Goal: Find specific page/section: Find specific page/section

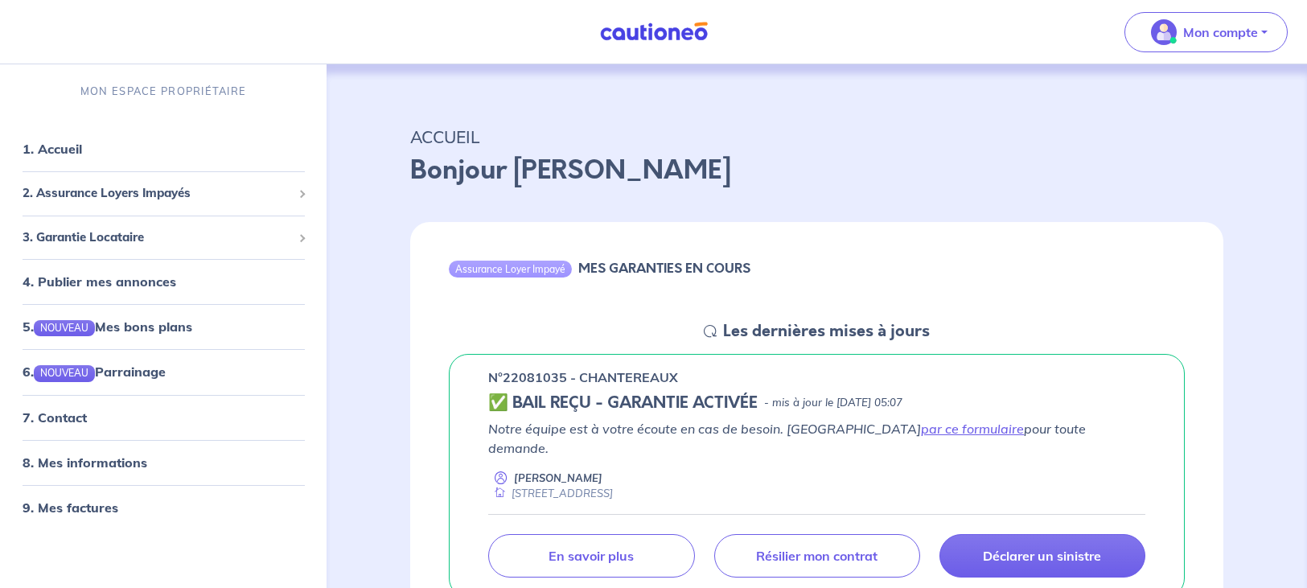
click at [630, 28] on img at bounding box center [653, 32] width 121 height 20
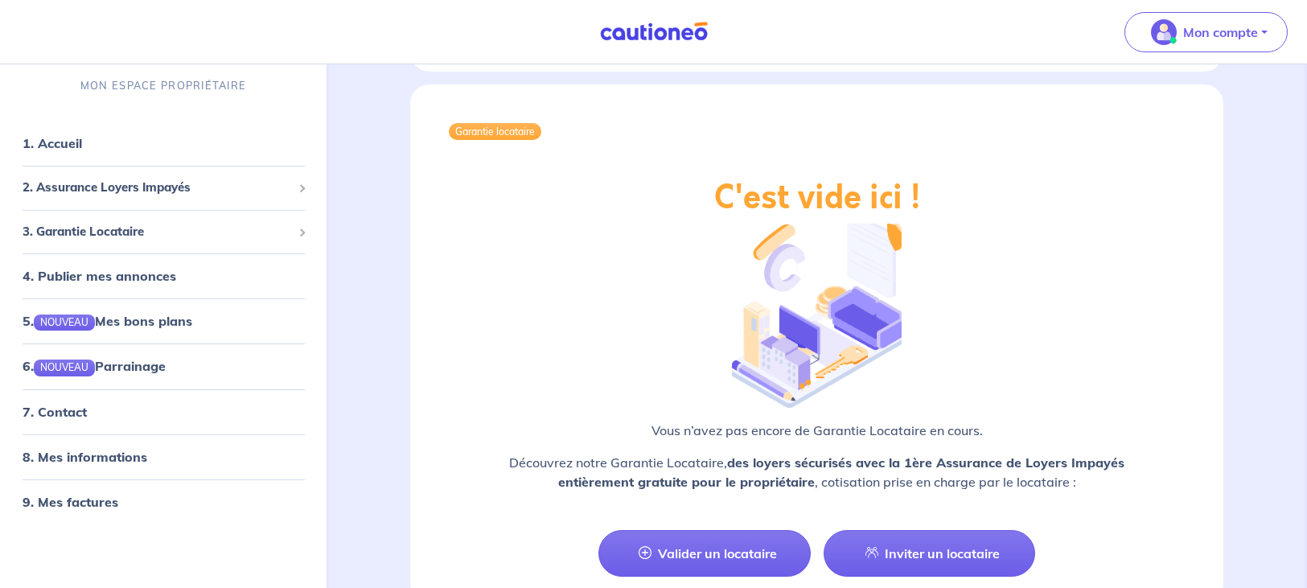
scroll to position [2024, 0]
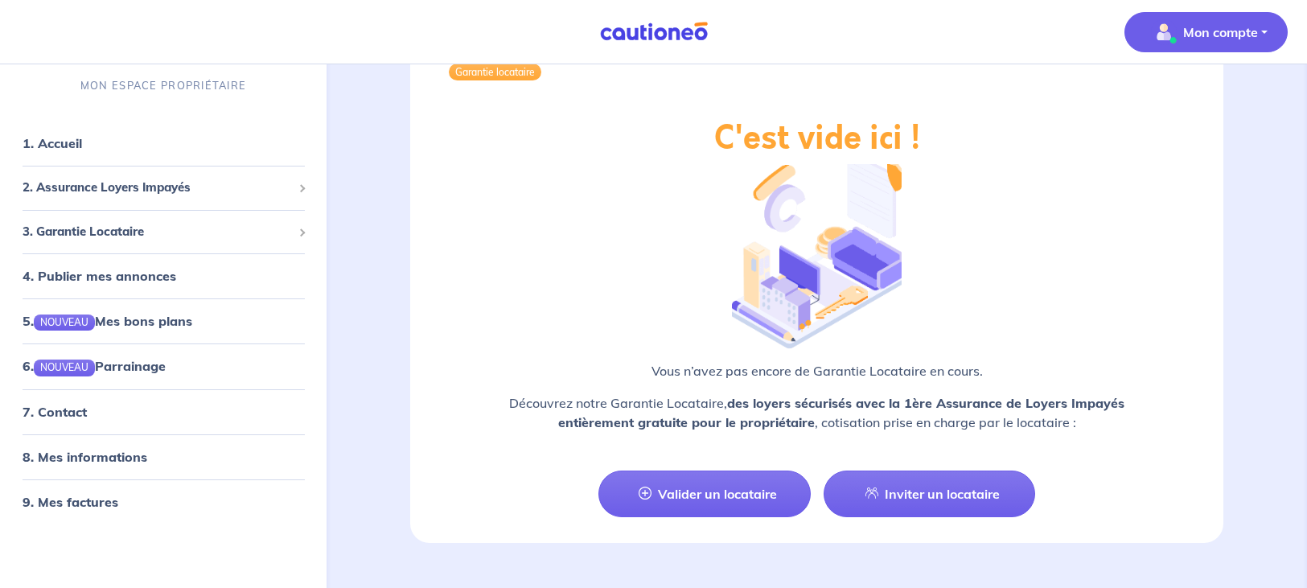
click at [1175, 23] on img "button" at bounding box center [1164, 32] width 26 height 26
click at [77, 408] on link "7. Contact" at bounding box center [54, 412] width 63 height 16
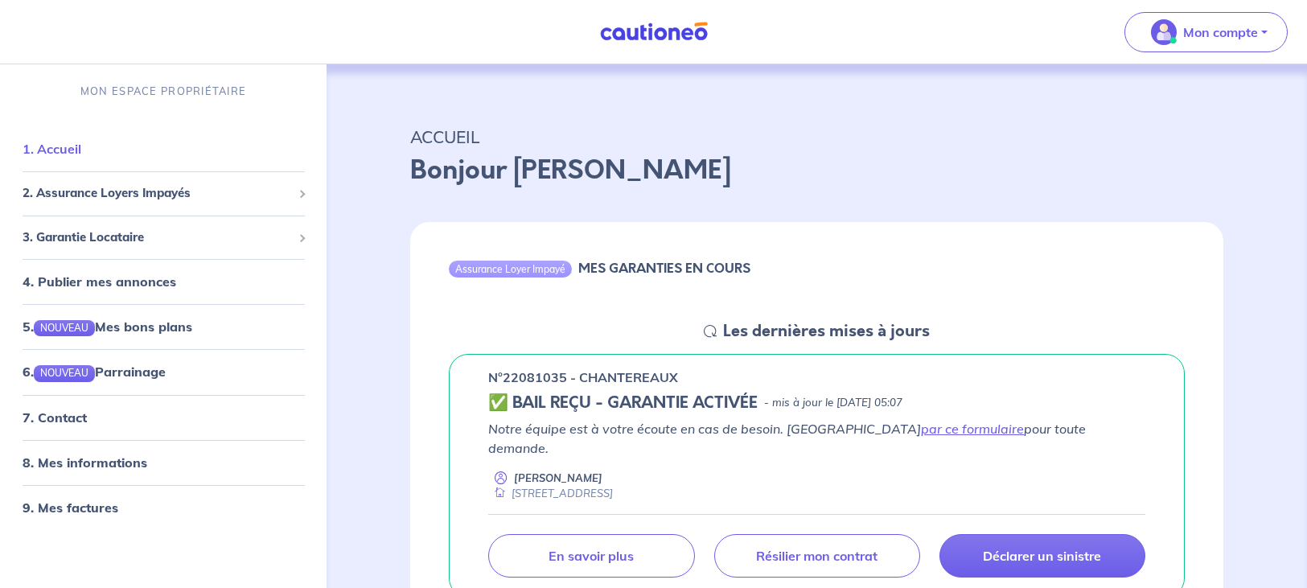
click at [61, 141] on link "1. Accueil" at bounding box center [52, 149] width 59 height 16
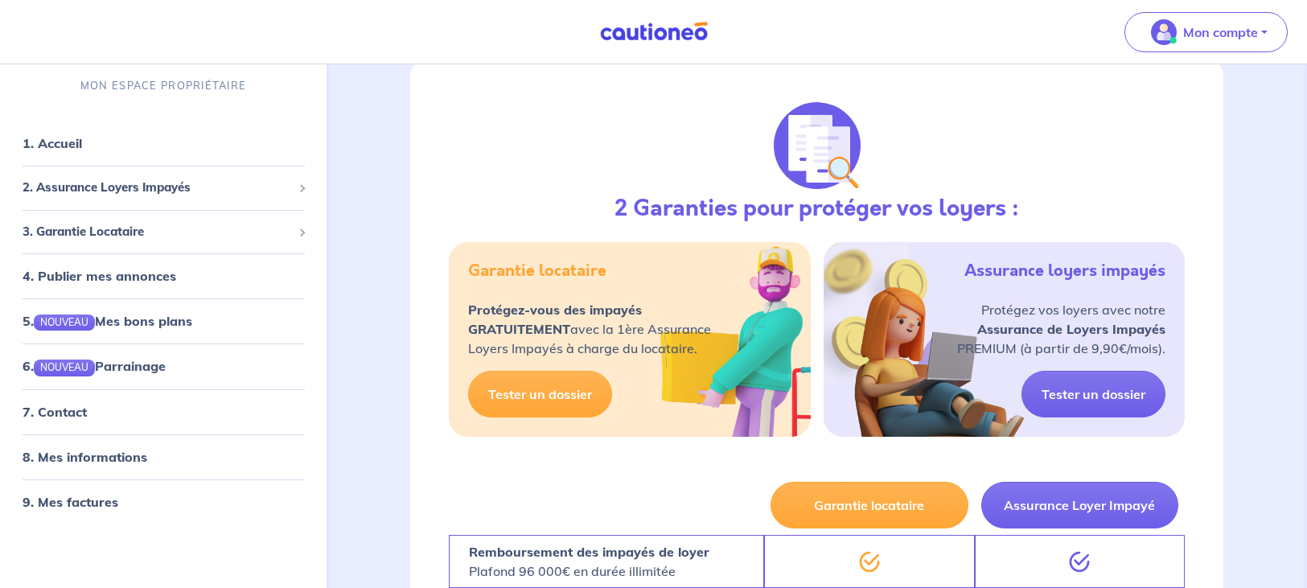
scroll to position [984, 0]
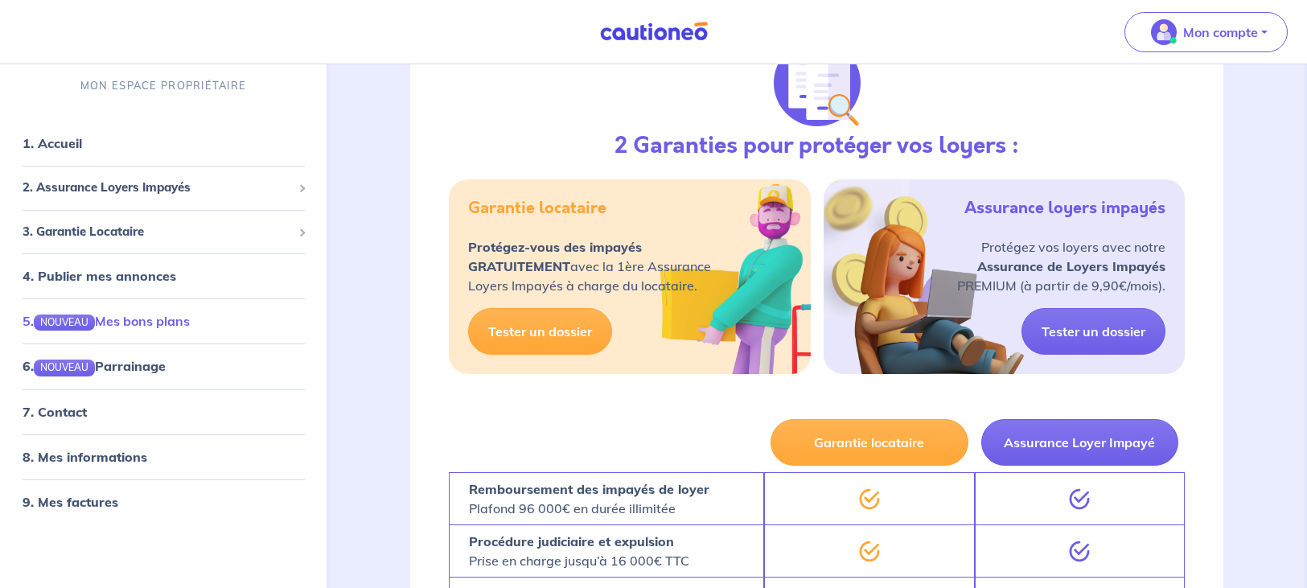
click at [138, 318] on link "5. NOUVEAU Mes bons plans" at bounding box center [106, 321] width 167 height 16
click at [121, 368] on link "6. NOUVEAU Parrainage" at bounding box center [94, 366] width 142 height 16
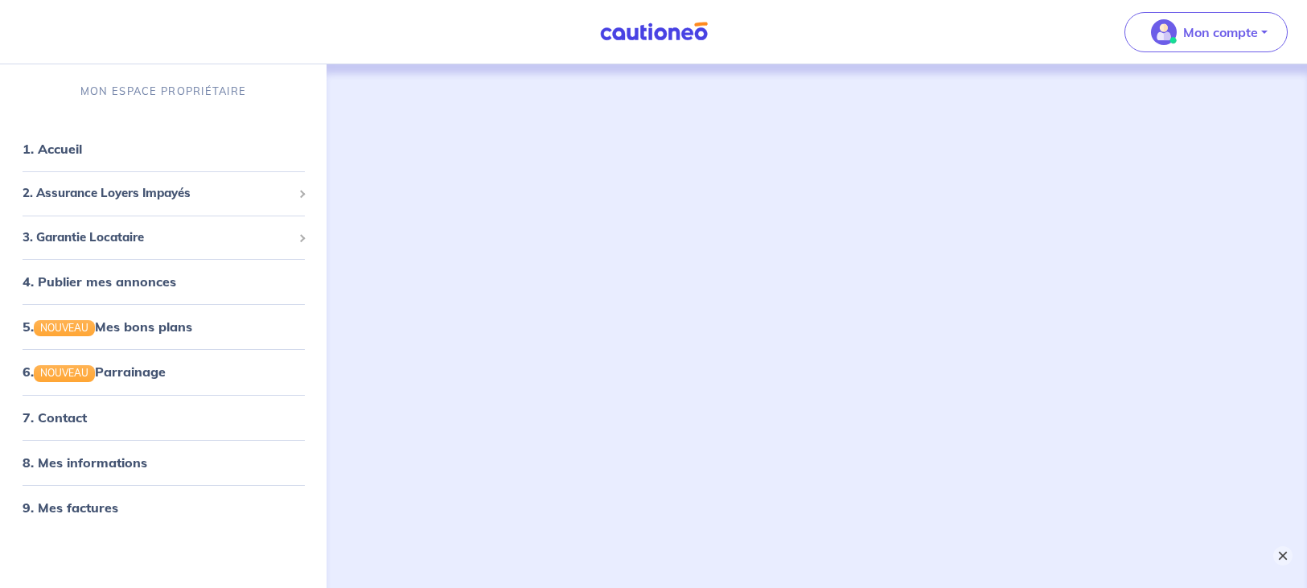
click at [1290, 553] on button "×" at bounding box center [1282, 555] width 19 height 19
click at [85, 413] on link "7. Contact" at bounding box center [54, 417] width 63 height 16
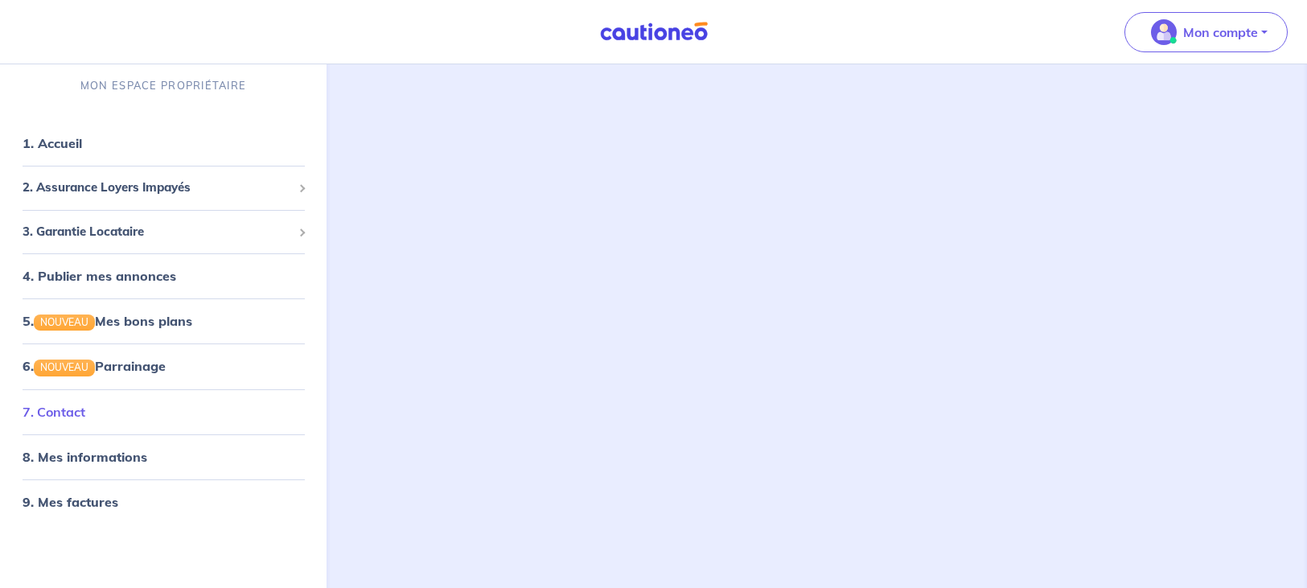
click at [58, 408] on link "7. Contact" at bounding box center [54, 412] width 63 height 16
